Goal: Task Accomplishment & Management: Use online tool/utility

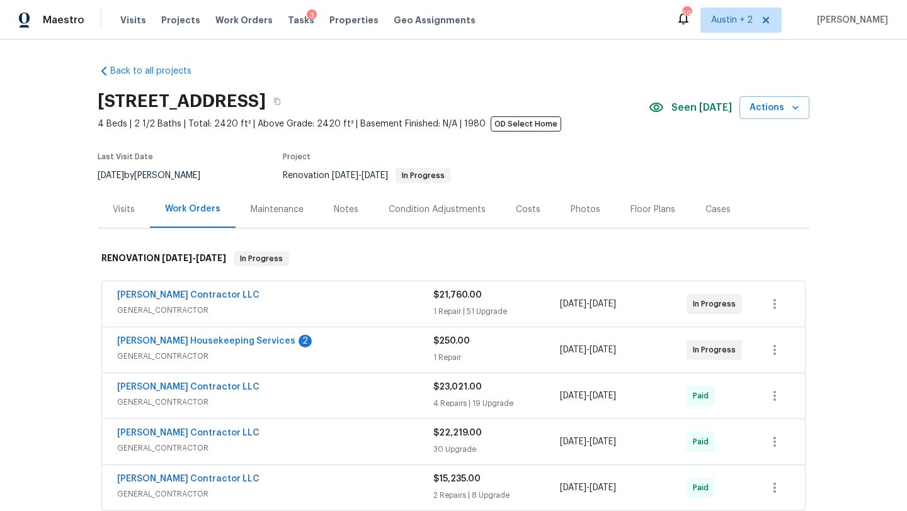
click at [290, 28] on div "Visits Projects Work Orders Tasks 3 Properties Geo Assignments" at bounding box center [305, 20] width 370 height 25
click at [288, 14] on div "Tasks 3" at bounding box center [301, 20] width 26 height 13
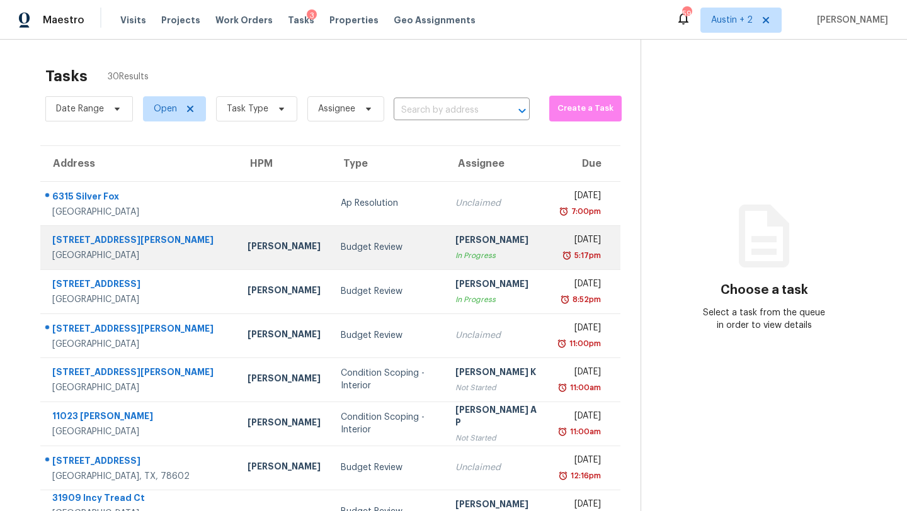
click at [348, 267] on td "Budget Review" at bounding box center [388, 247] width 115 height 44
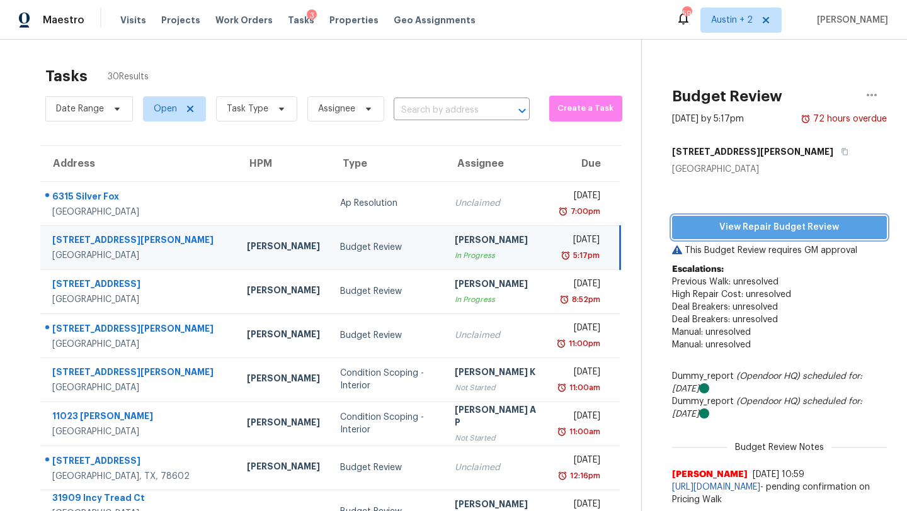
click at [734, 228] on span "View Repair Budget Review" at bounding box center [779, 228] width 195 height 16
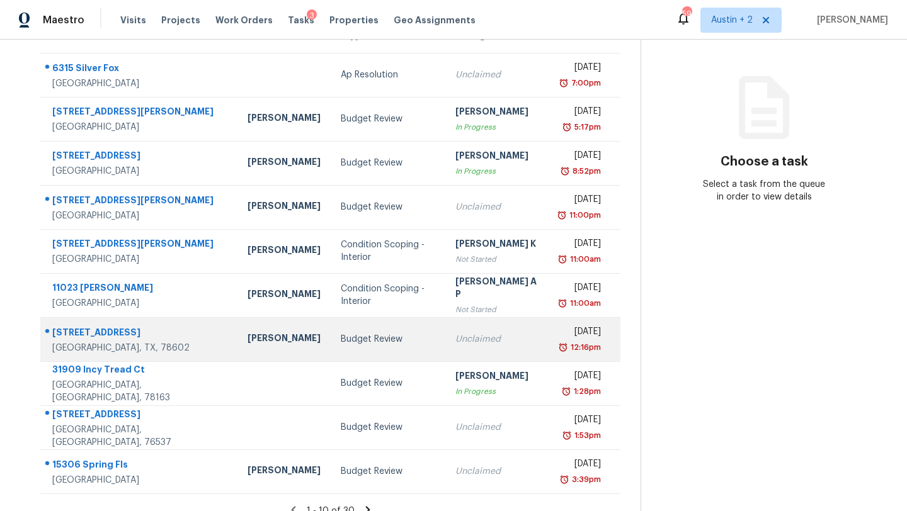
scroll to position [144, 0]
